Goal: Task Accomplishment & Management: Manage account settings

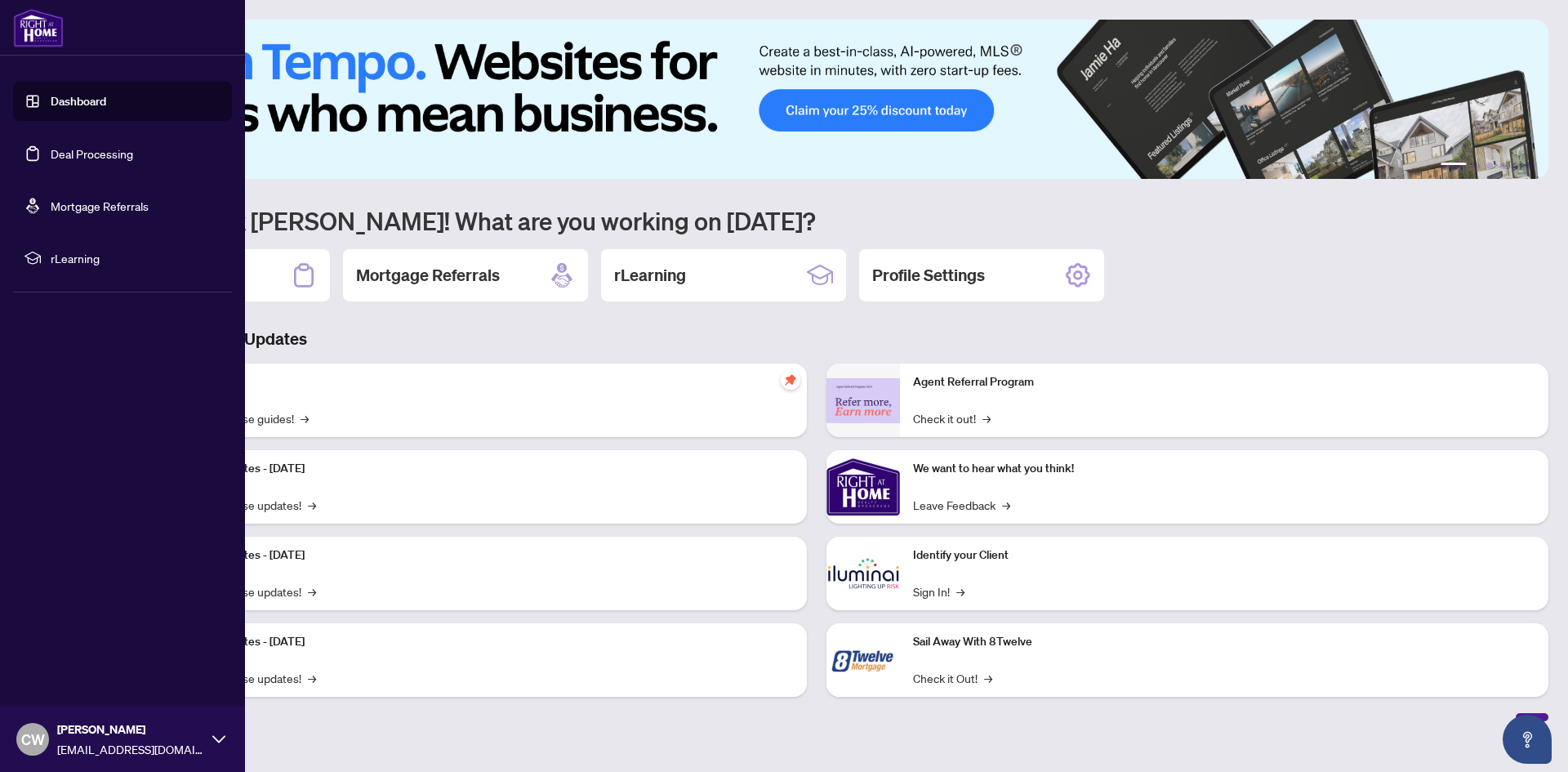
click at [73, 157] on link "Deal Processing" at bounding box center [91, 153] width 82 height 15
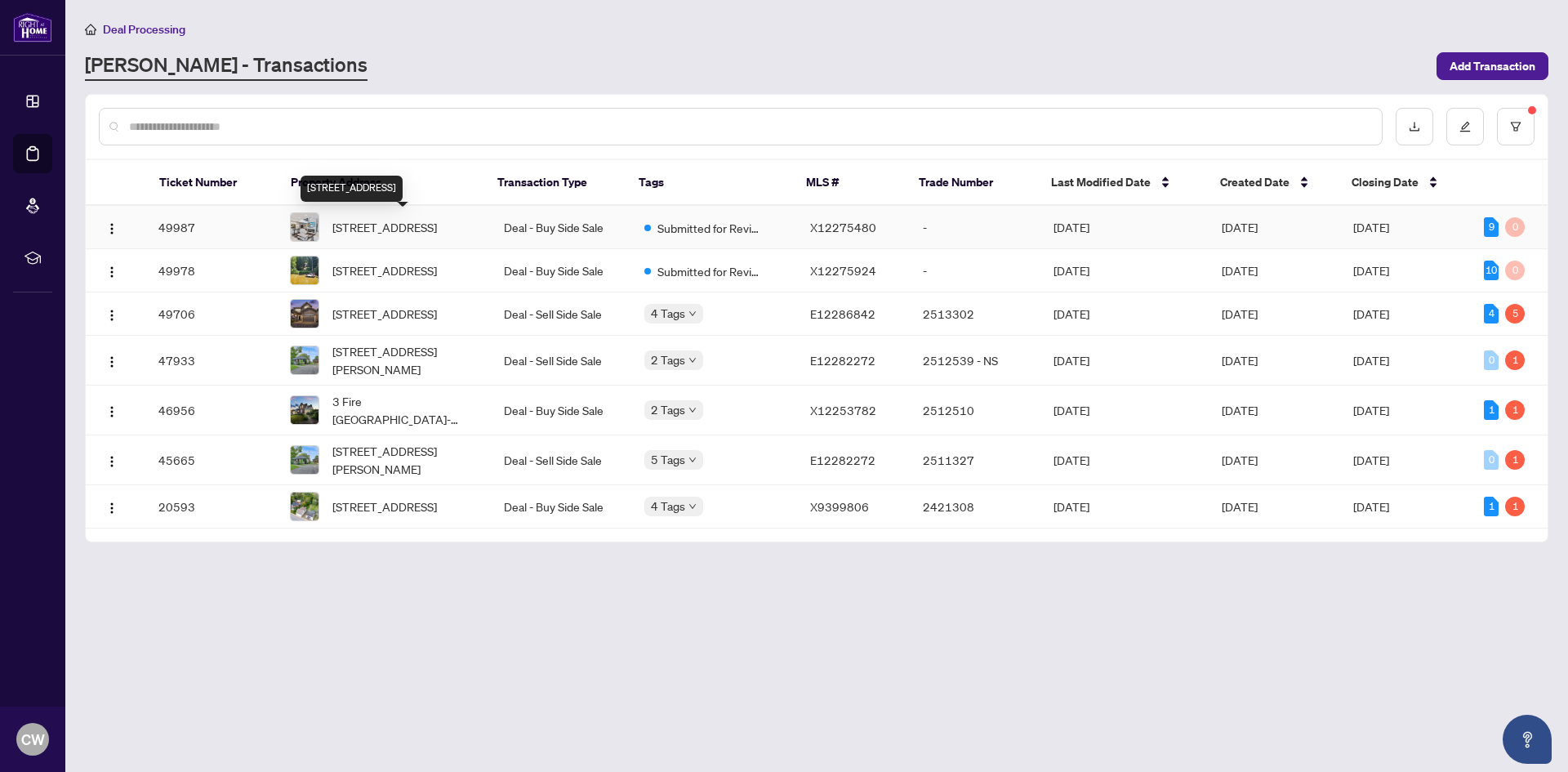
click at [408, 228] on span "[STREET_ADDRESS]" at bounding box center [384, 227] width 104 height 18
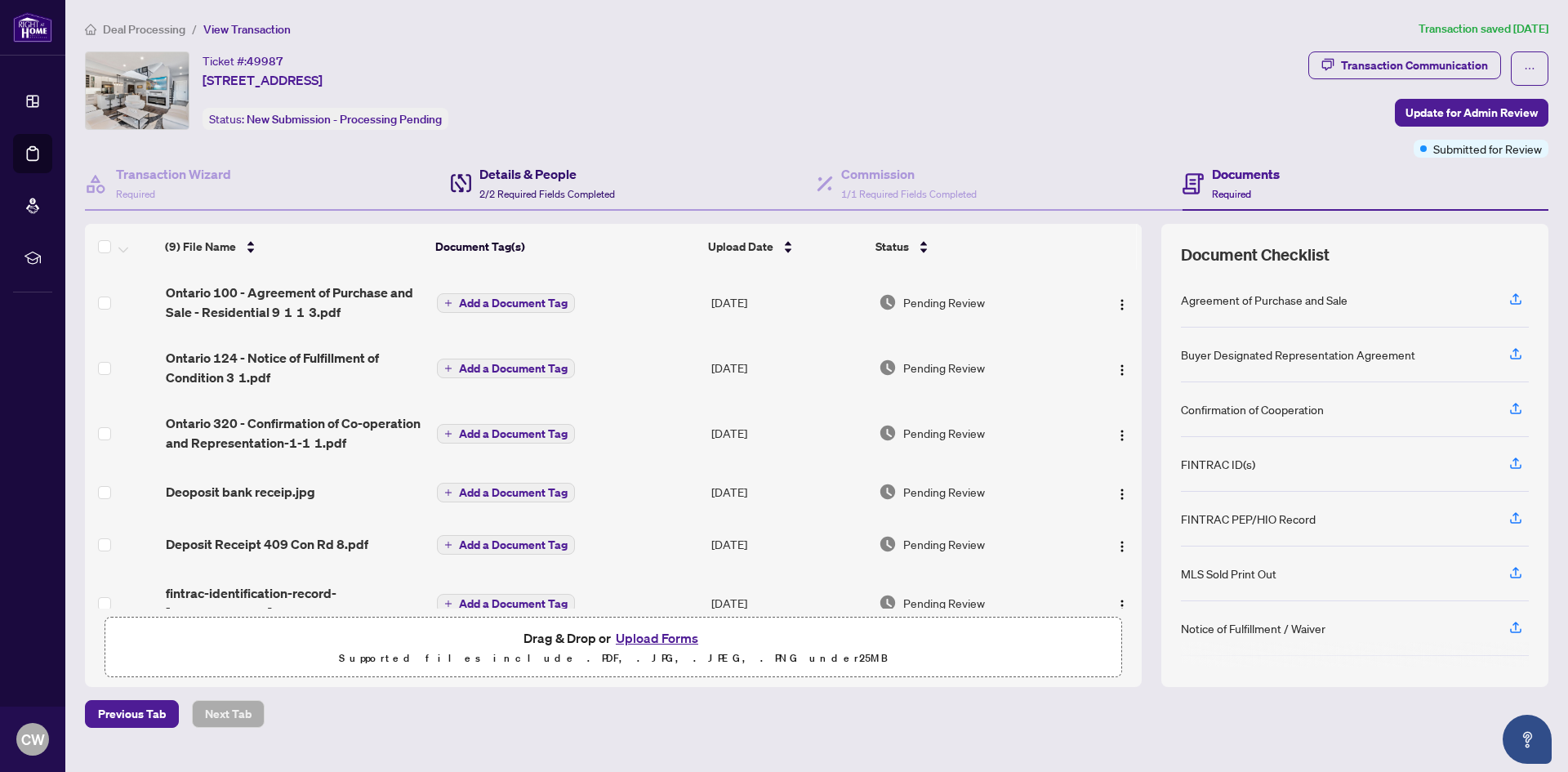
click at [528, 185] on div "Details & People 2/2 Required Fields Completed" at bounding box center [547, 183] width 136 height 39
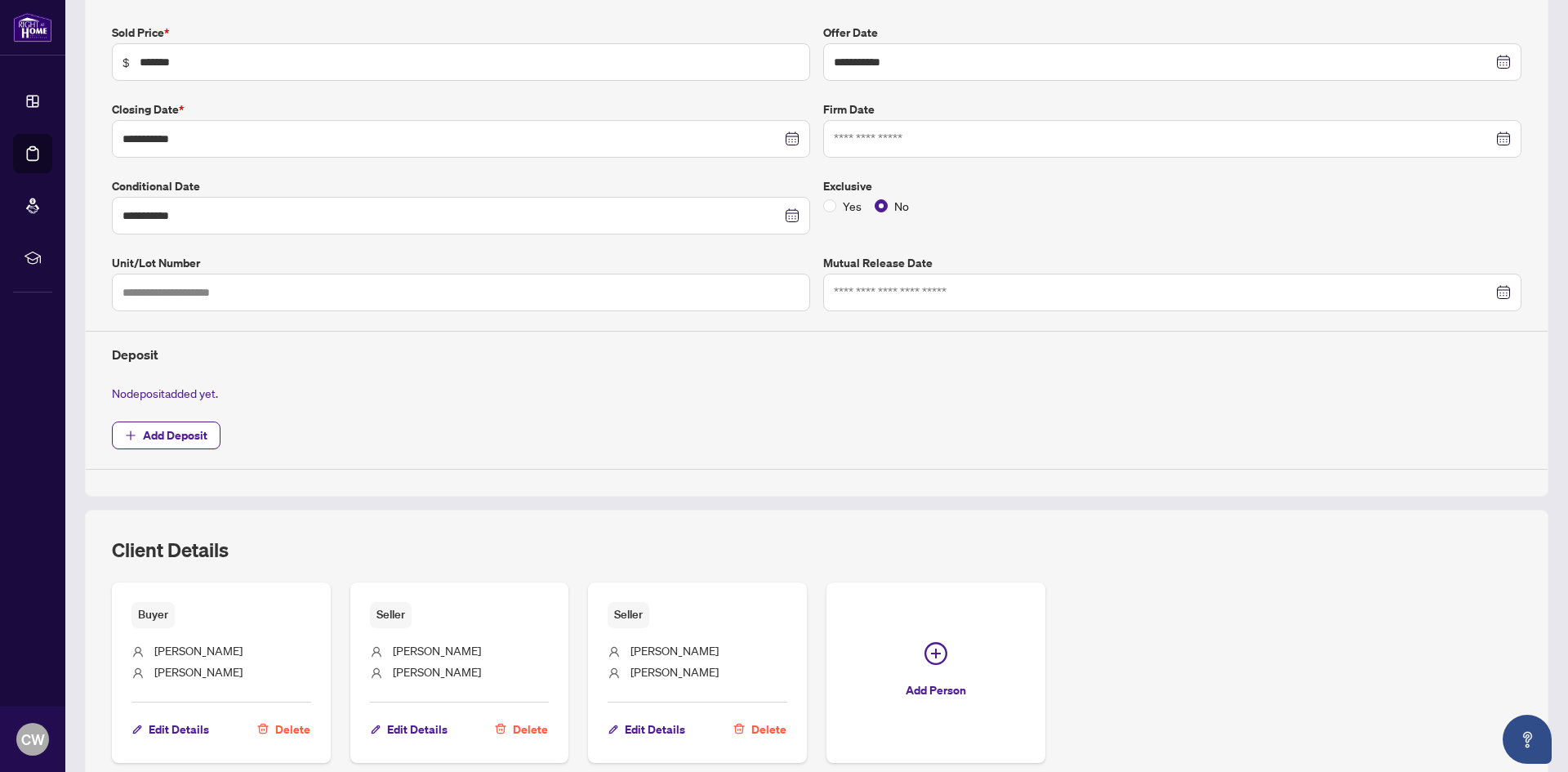
scroll to position [350, 0]
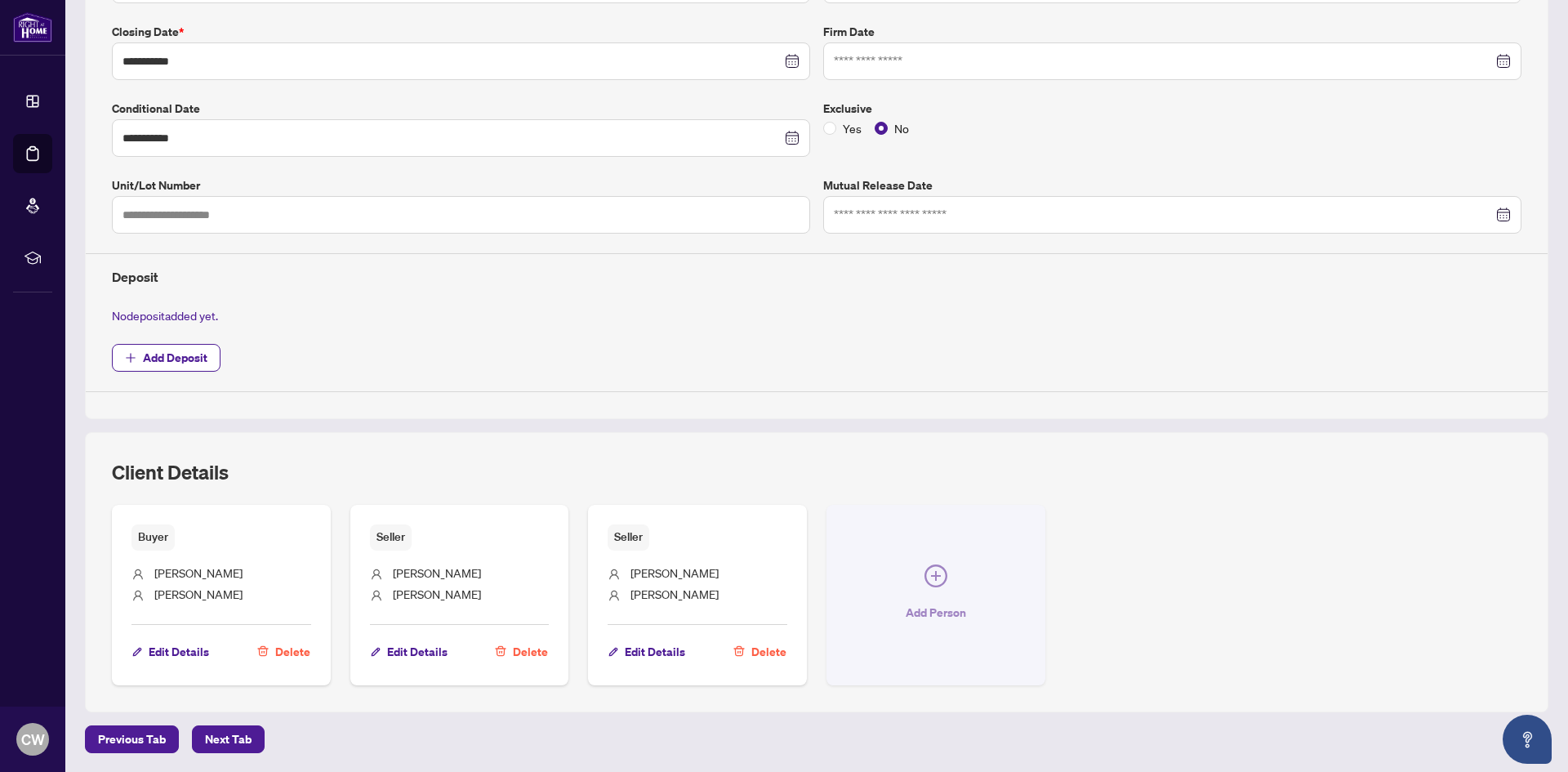
click at [928, 575] on icon "plus-circle" at bounding box center [935, 576] width 23 height 23
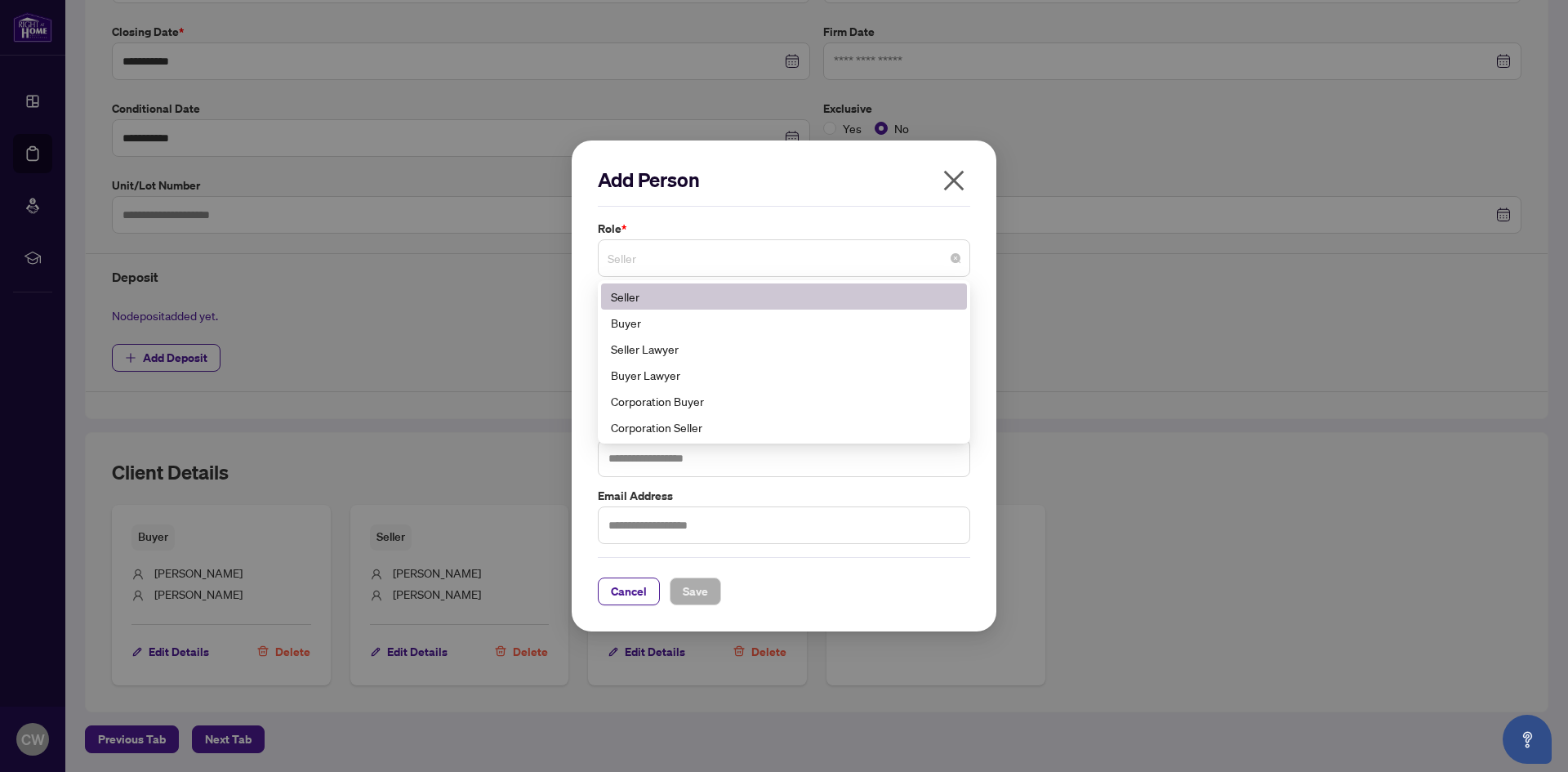
click at [680, 260] on span "Seller" at bounding box center [783, 257] width 352 height 31
click at [666, 371] on div "Buyer Lawyer" at bounding box center [783, 375] width 346 height 18
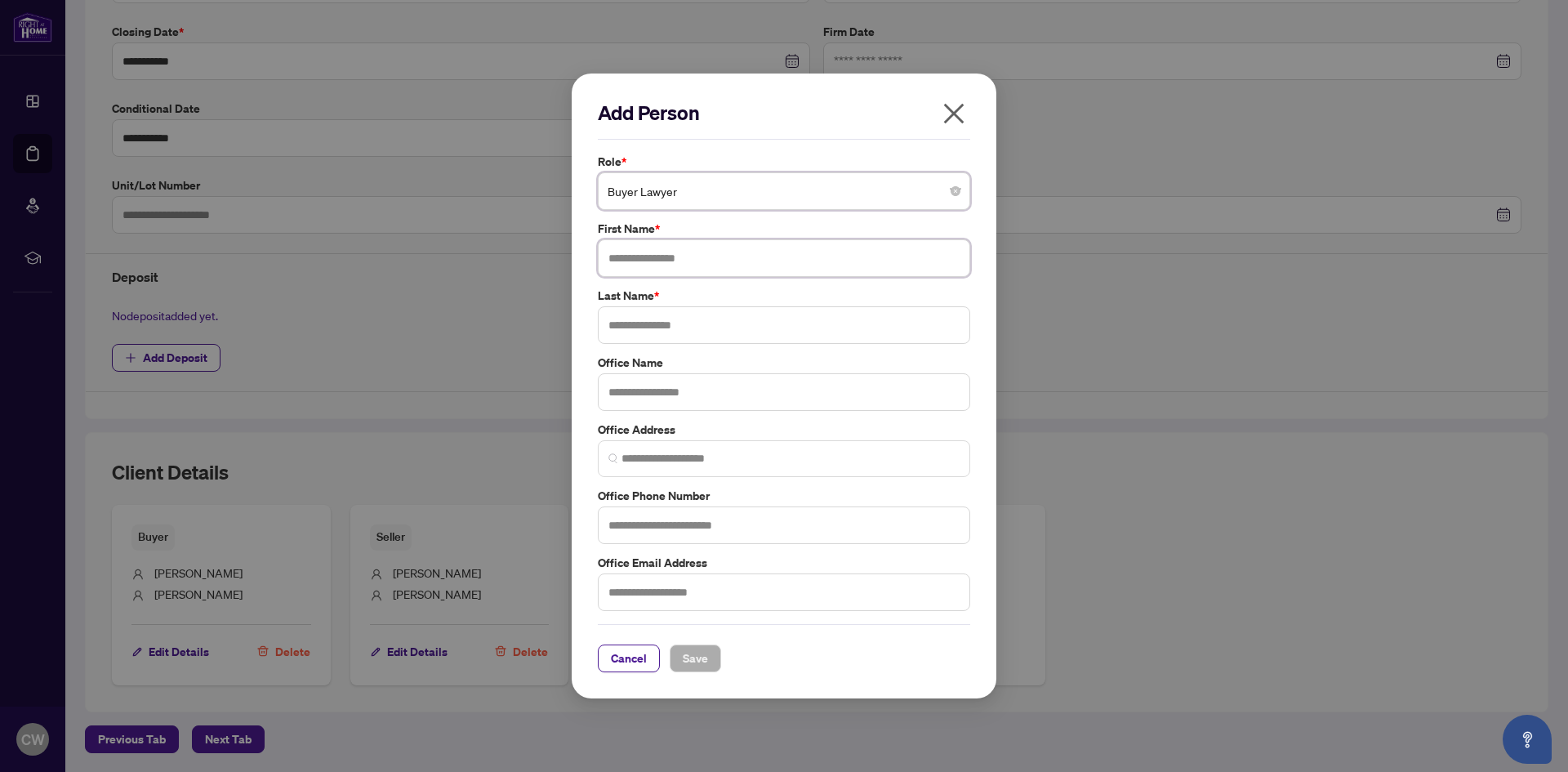
click at [636, 256] on input "text" at bounding box center [783, 258] width 372 height 38
type input "********"
type input "*********"
click at [690, 653] on span "Save" at bounding box center [696, 658] width 26 height 26
